Goal: Task Accomplishment & Management: Manage account settings

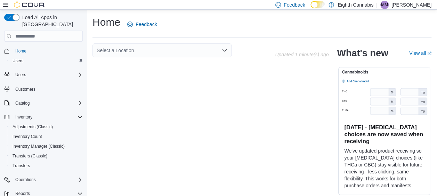
click at [186, 51] on div "Select a Location" at bounding box center [161, 50] width 139 height 14
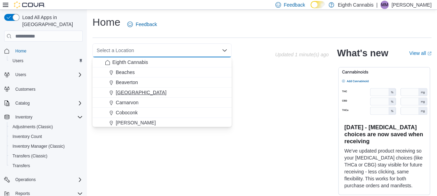
click at [145, 91] on div "[GEOGRAPHIC_DATA]" at bounding box center [166, 92] width 122 height 7
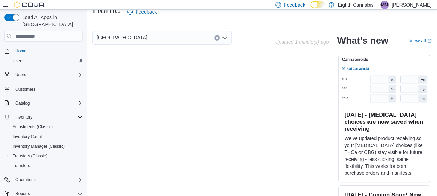
scroll to position [22, 0]
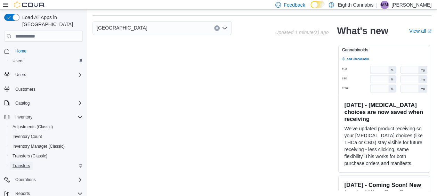
click at [25, 163] on span "Transfers" at bounding box center [21, 166] width 17 height 6
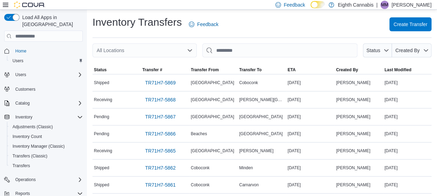
click at [131, 50] on div "All Locations" at bounding box center [144, 50] width 104 height 14
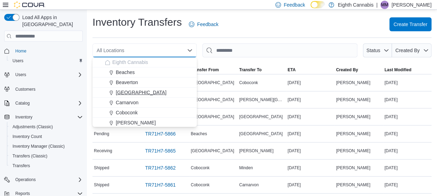
click at [131, 93] on span "[GEOGRAPHIC_DATA]" at bounding box center [141, 92] width 51 height 7
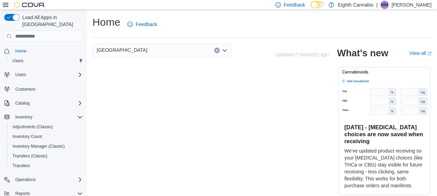
click at [218, 50] on icon "Clear input" at bounding box center [217, 50] width 3 height 3
click at [22, 163] on span "Transfers" at bounding box center [21, 166] width 17 height 6
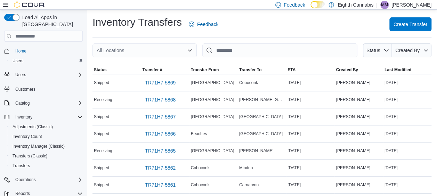
click at [178, 46] on div "All Locations" at bounding box center [144, 50] width 104 height 14
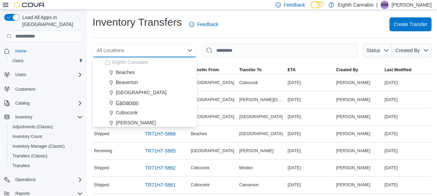
click at [128, 98] on button "Carnarvon" at bounding box center [144, 103] width 104 height 10
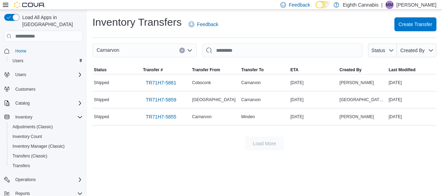
click at [149, 49] on div "Carnarvon Combo box. Selected. Carnarvon. Press Backspace to delete Carnarvon. …" at bounding box center [144, 50] width 104 height 14
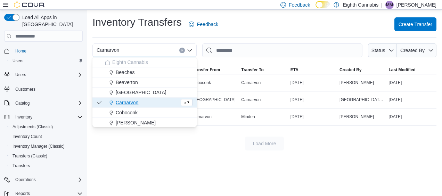
click at [183, 52] on button "Clear input" at bounding box center [182, 51] width 6 height 6
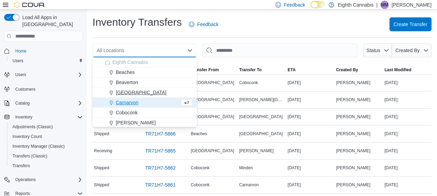
click at [133, 93] on span "[GEOGRAPHIC_DATA]" at bounding box center [141, 92] width 51 height 7
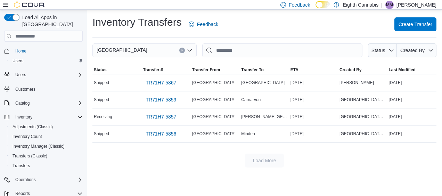
click at [235, 26] on div "Inventory Transfers Feedback Create Transfer" at bounding box center [264, 24] width 344 height 18
click at [159, 83] on span "TR71H7-5867" at bounding box center [161, 82] width 31 height 7
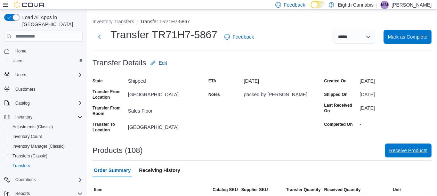
click at [408, 155] on span "Receive Products" at bounding box center [408, 151] width 38 height 14
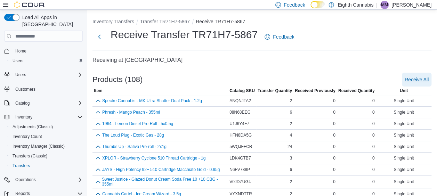
click at [426, 79] on span "Receive All" at bounding box center [417, 79] width 24 height 7
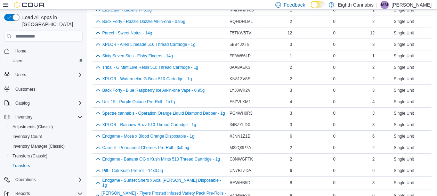
scroll to position [1164, 0]
